Goal: Task Accomplishment & Management: Use online tool/utility

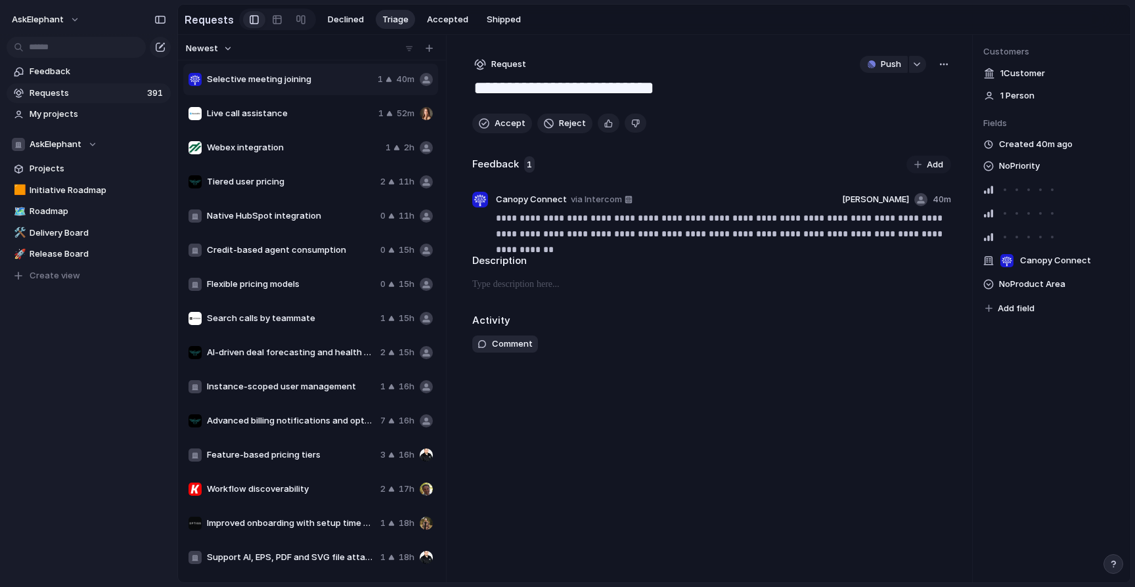
click at [538, 422] on div "**********" at bounding box center [711, 309] width 521 height 548
